Goal: Find specific page/section: Find specific page/section

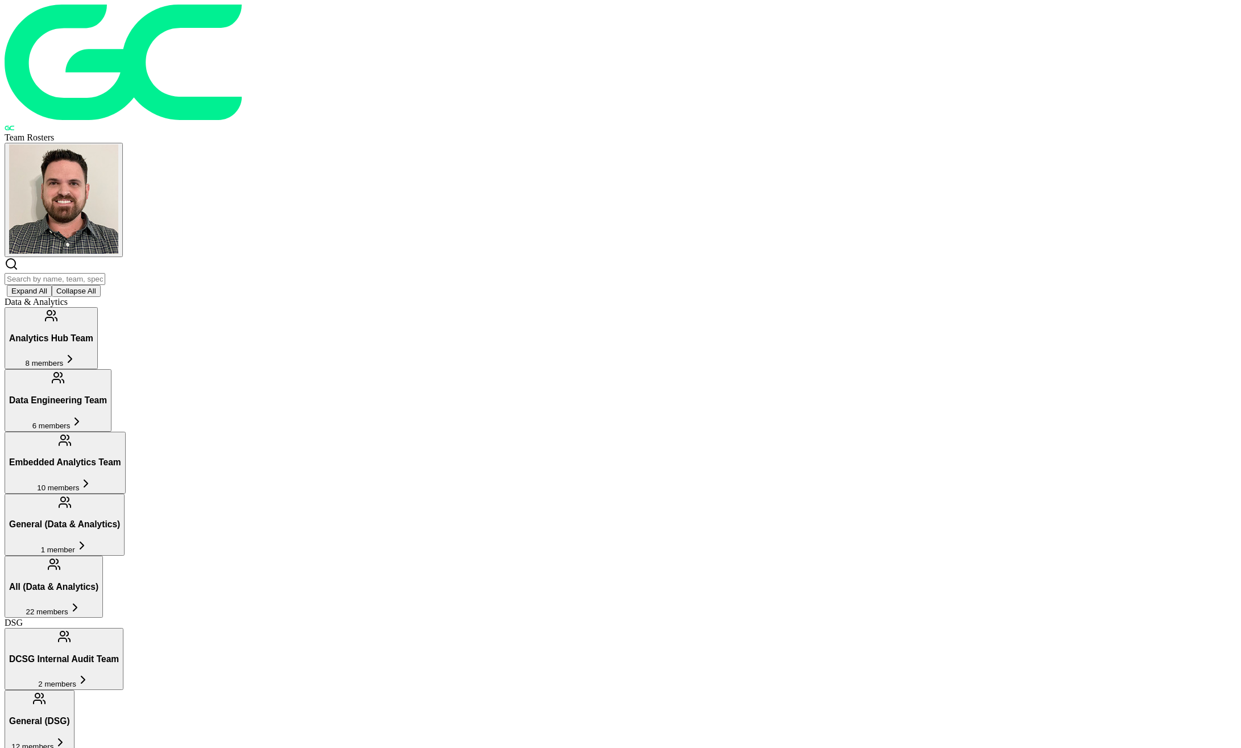
click at [105, 273] on input "text" at bounding box center [55, 279] width 101 height 12
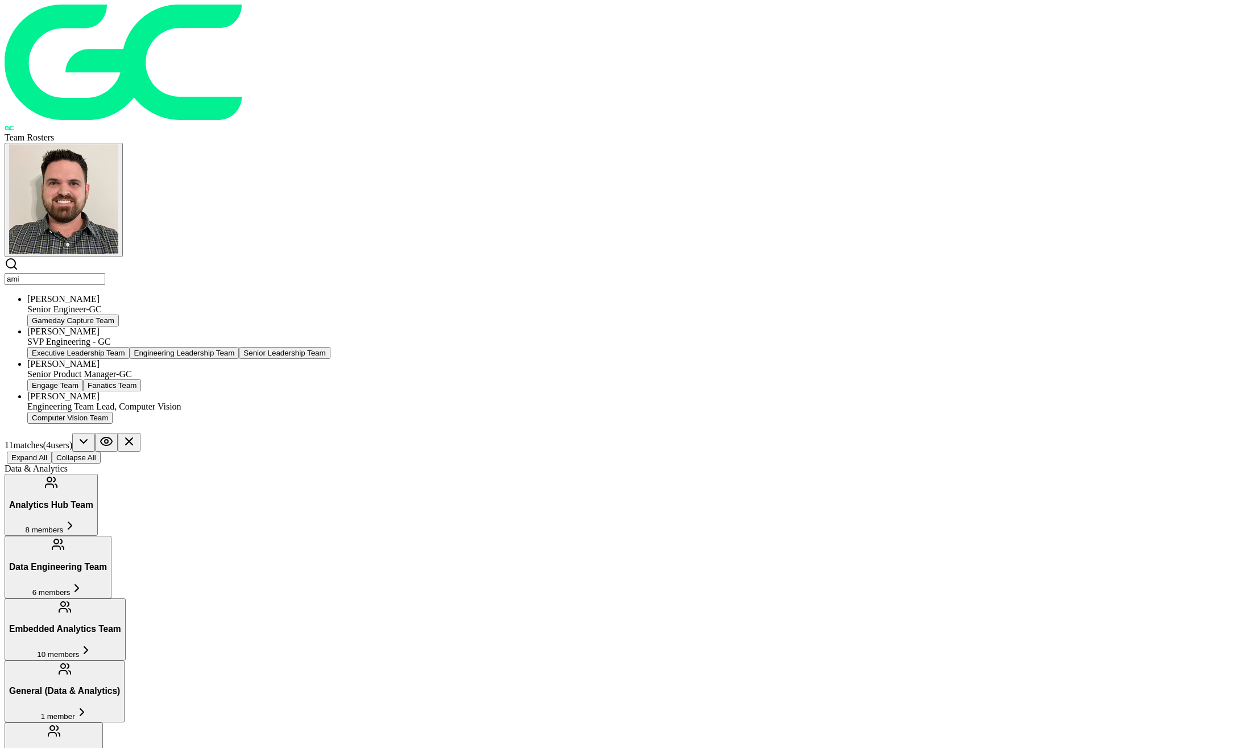
type input "ami"
click at [404, 326] on div "[PERSON_NAME]" at bounding box center [631, 331] width 1209 height 10
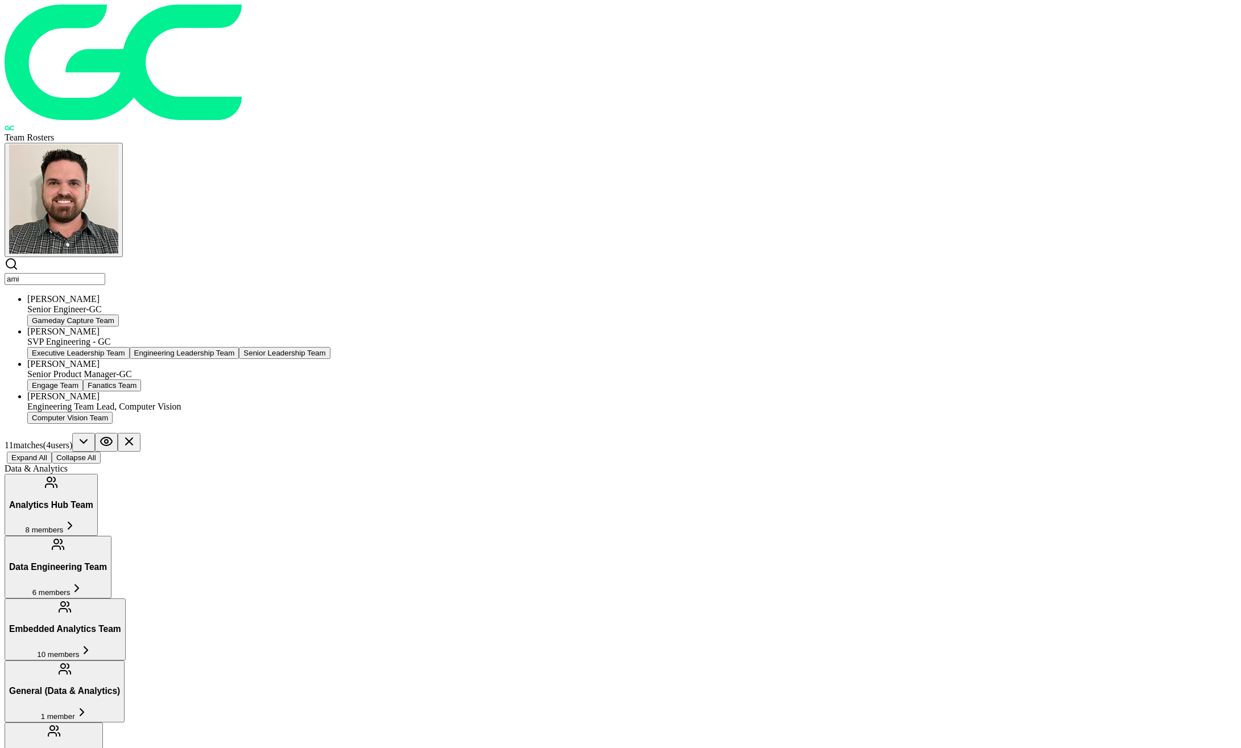
click at [105, 273] on input "ami" at bounding box center [55, 279] width 101 height 12
click at [383, 337] on div "SVP Engineering - GC" at bounding box center [631, 342] width 1209 height 10
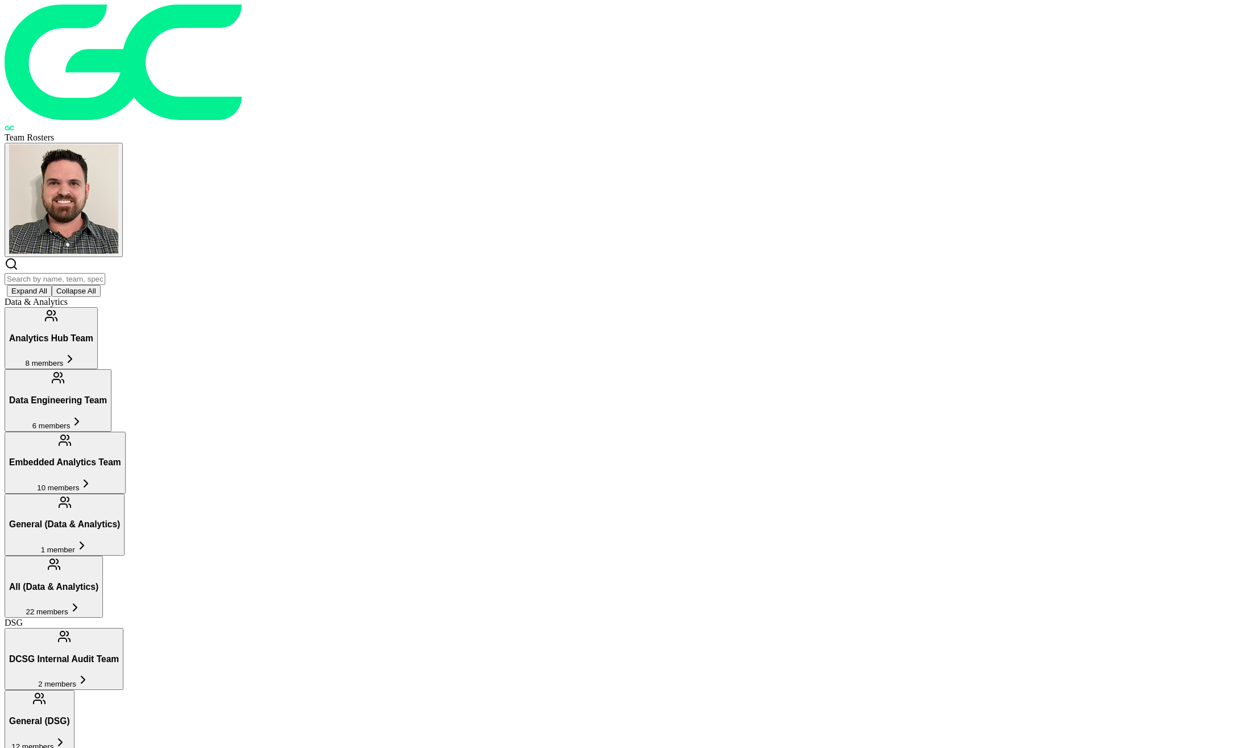
click at [411, 39] on div "Team Rosters Expand All Collapse All" at bounding box center [621, 151] width 1232 height 292
click at [105, 273] on input "text" at bounding box center [55, 279] width 101 height 12
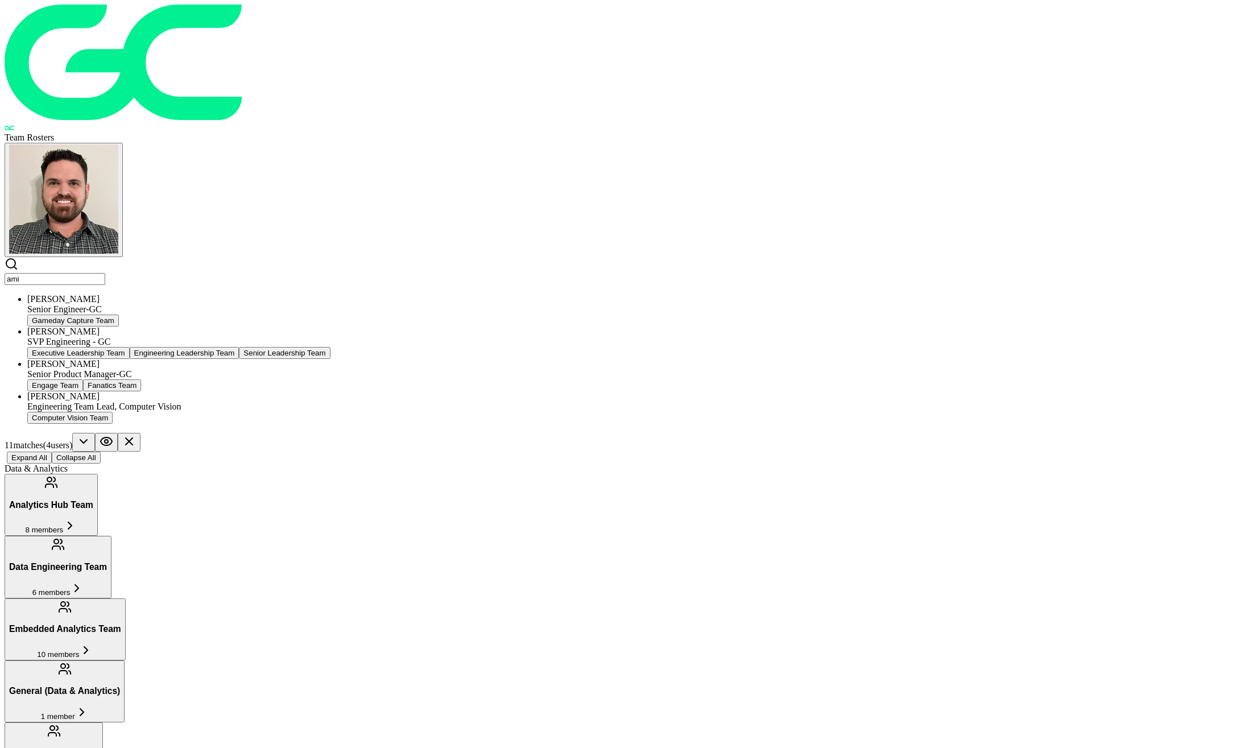
click at [375, 326] on div "[PERSON_NAME]" at bounding box center [631, 331] width 1209 height 10
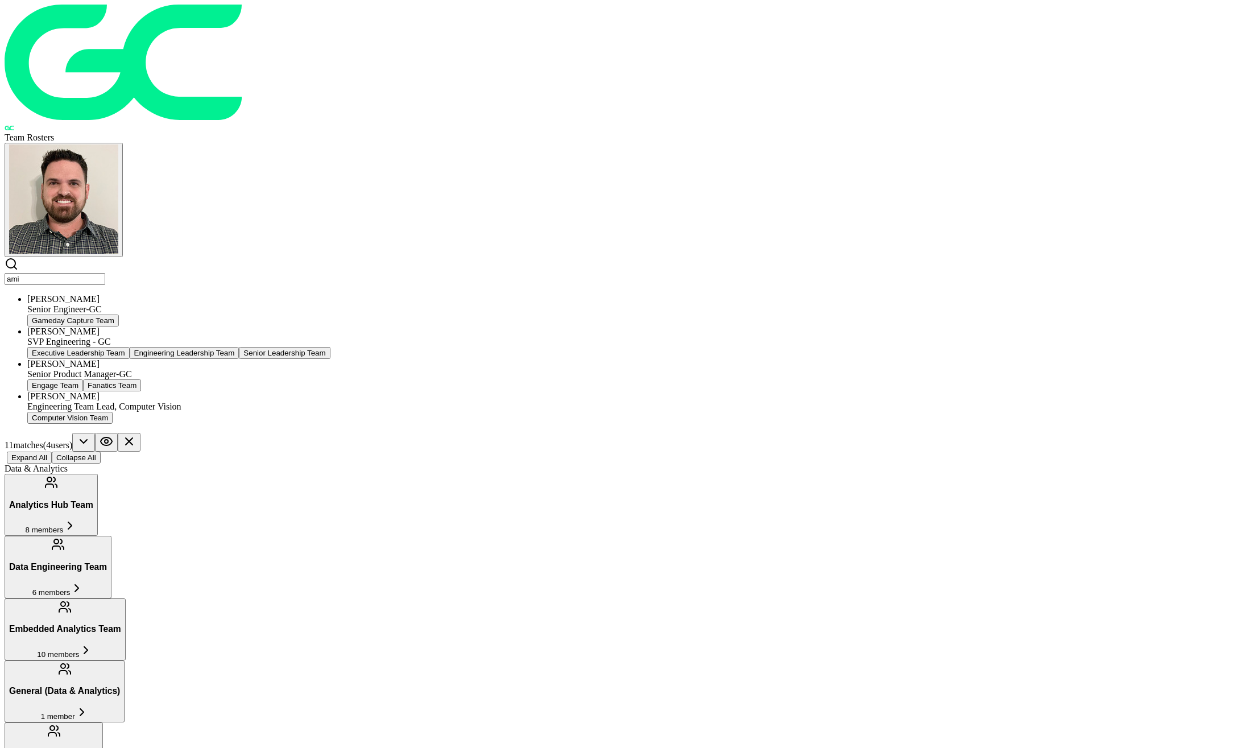
click at [105, 273] on input "ami" at bounding box center [55, 279] width 101 height 12
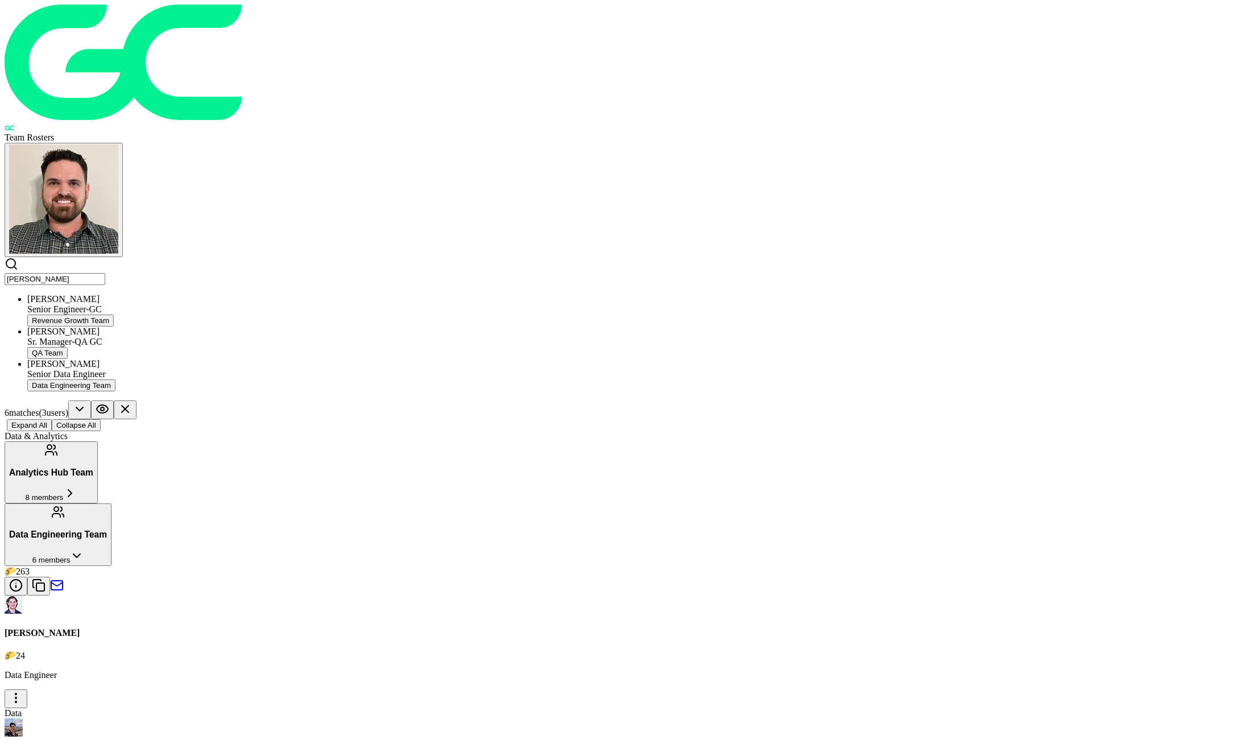
click at [378, 337] on div "Sr. Manager-QA GC" at bounding box center [631, 342] width 1209 height 10
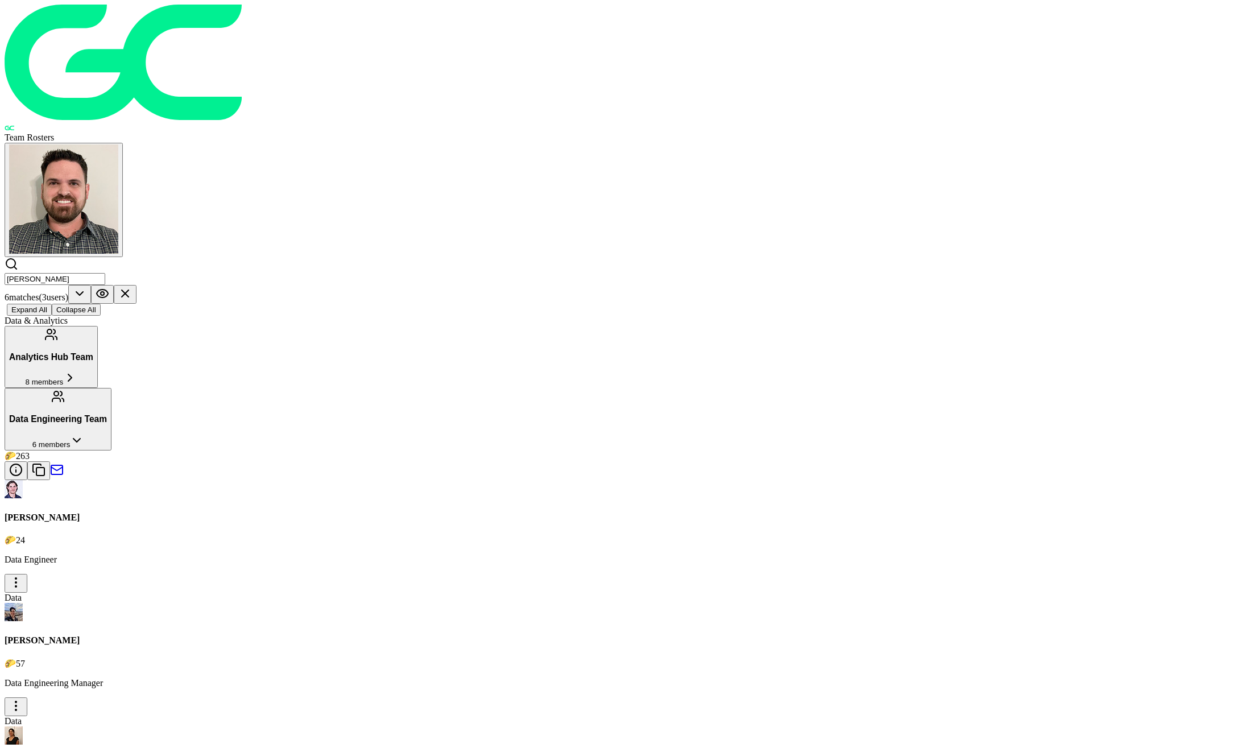
click at [105, 273] on input "eric" at bounding box center [55, 279] width 101 height 12
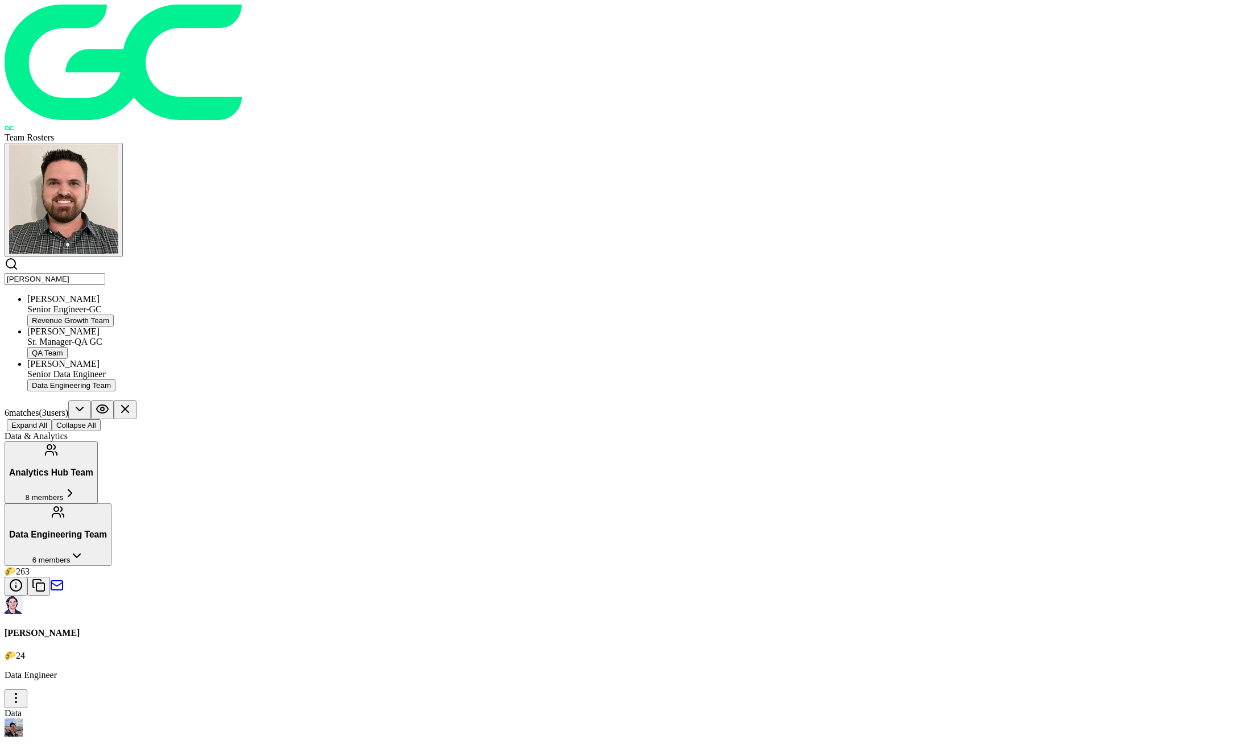
click at [105, 273] on input "eric" at bounding box center [55, 279] width 101 height 12
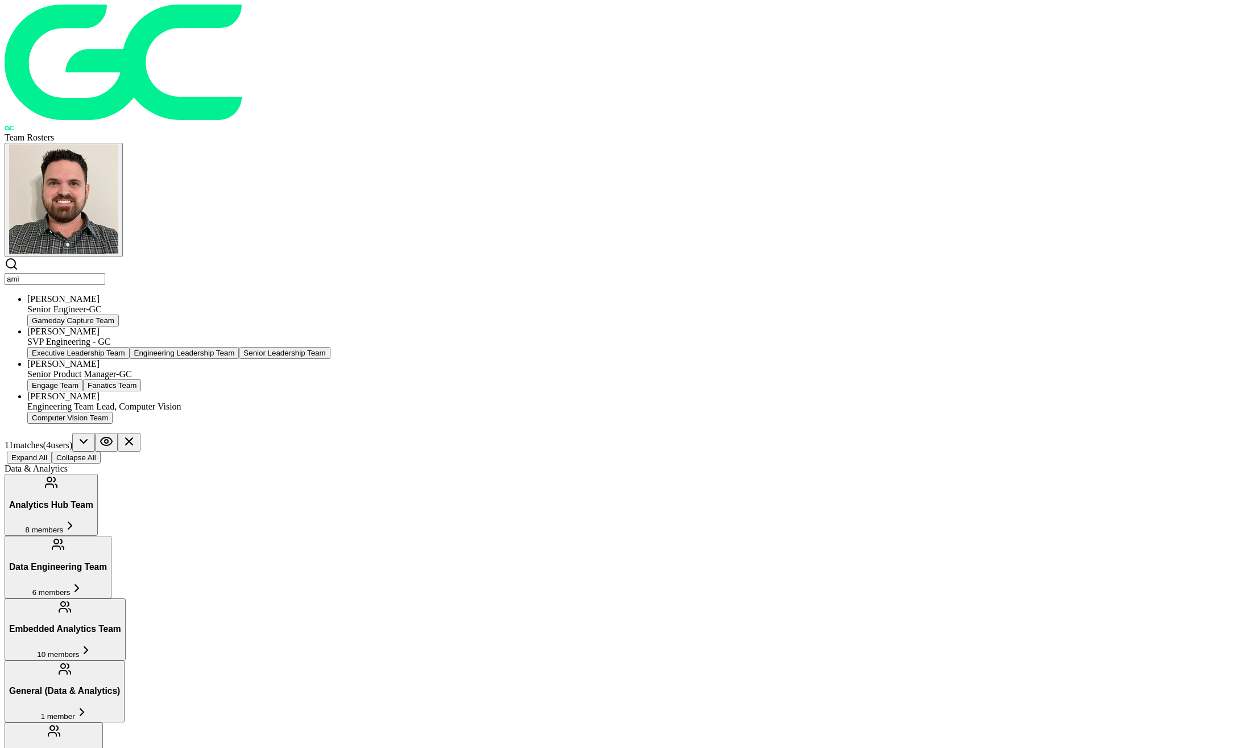
type input "ami"
click at [383, 326] on div "[PERSON_NAME]" at bounding box center [631, 331] width 1209 height 10
